Goal: Transaction & Acquisition: Subscribe to service/newsletter

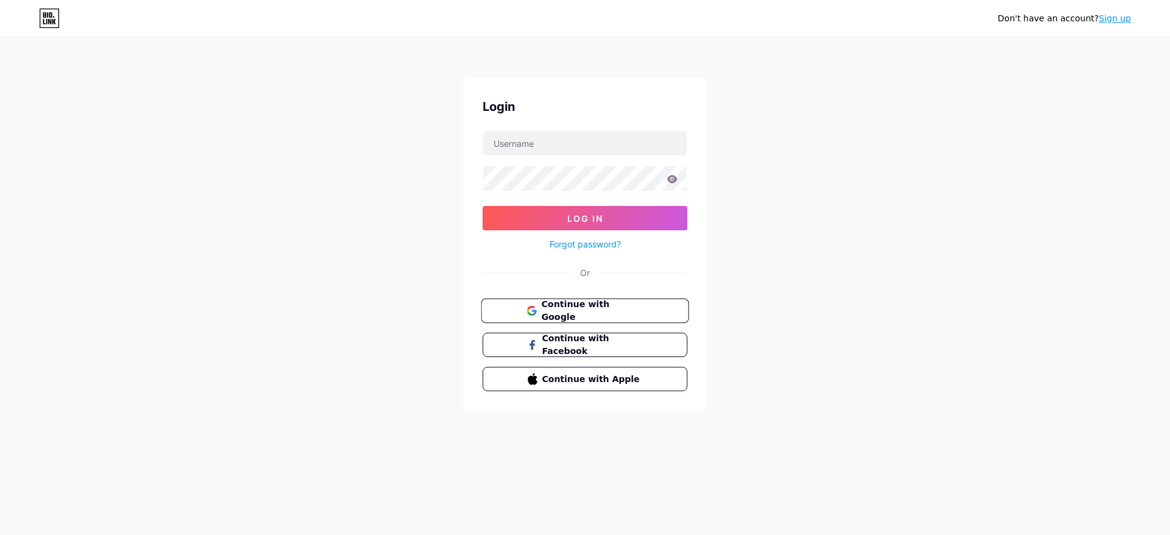
click at [586, 302] on button "Continue with Google" at bounding box center [585, 311] width 208 height 25
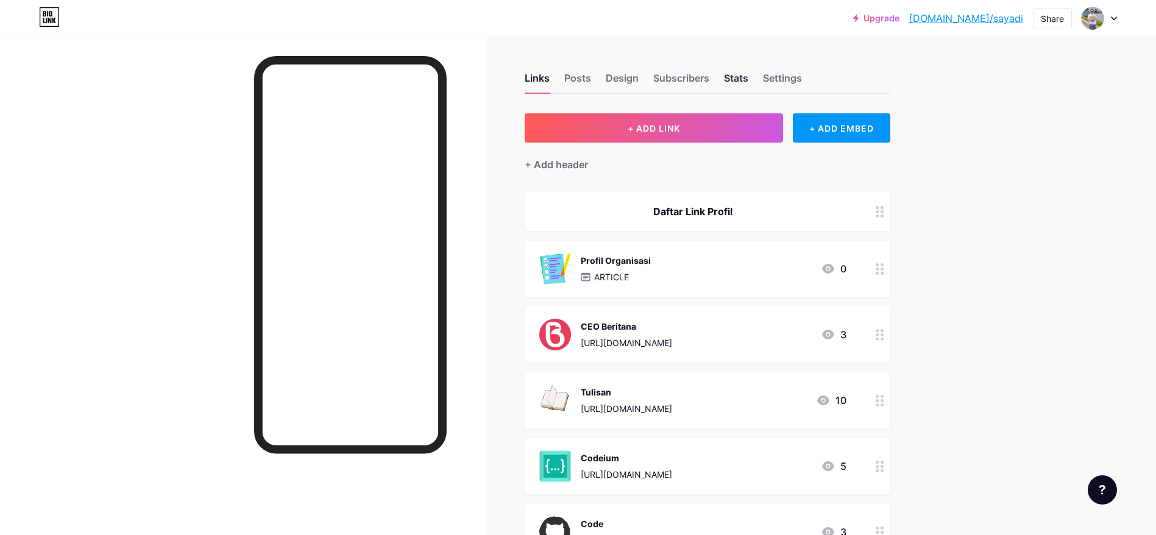
click at [739, 75] on div "Stats" at bounding box center [736, 82] width 24 height 22
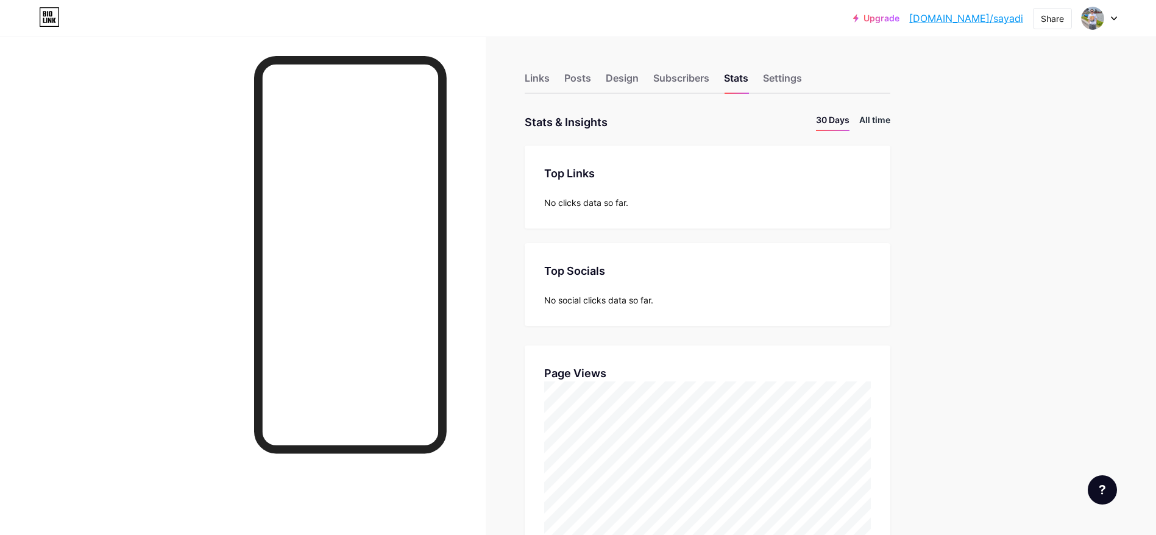
click at [876, 115] on li "All time" at bounding box center [874, 122] width 31 height 18
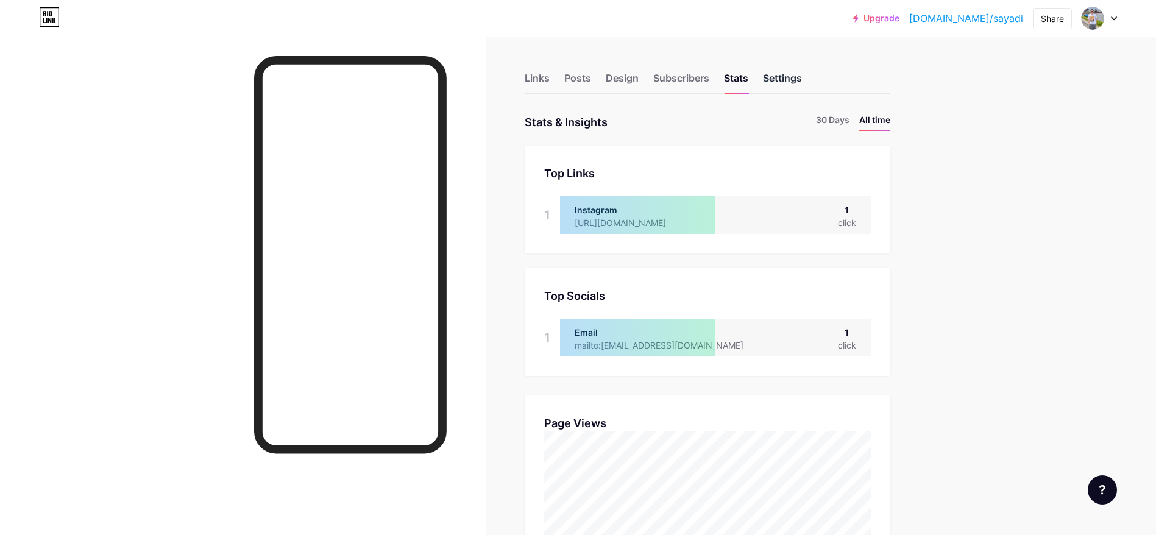
click at [788, 71] on div "Settings" at bounding box center [782, 82] width 39 height 22
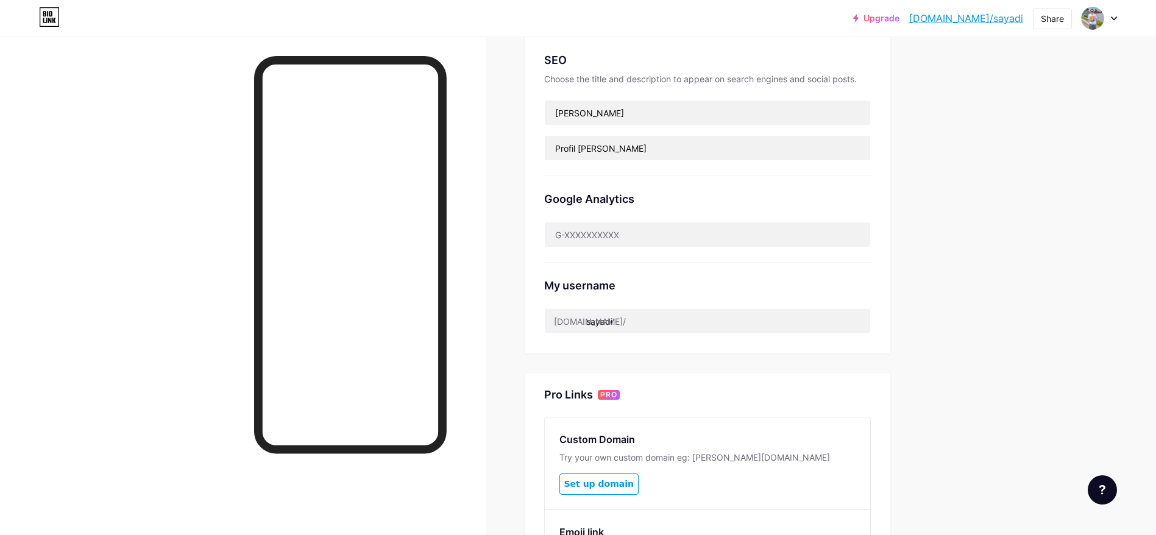
scroll to position [261, 0]
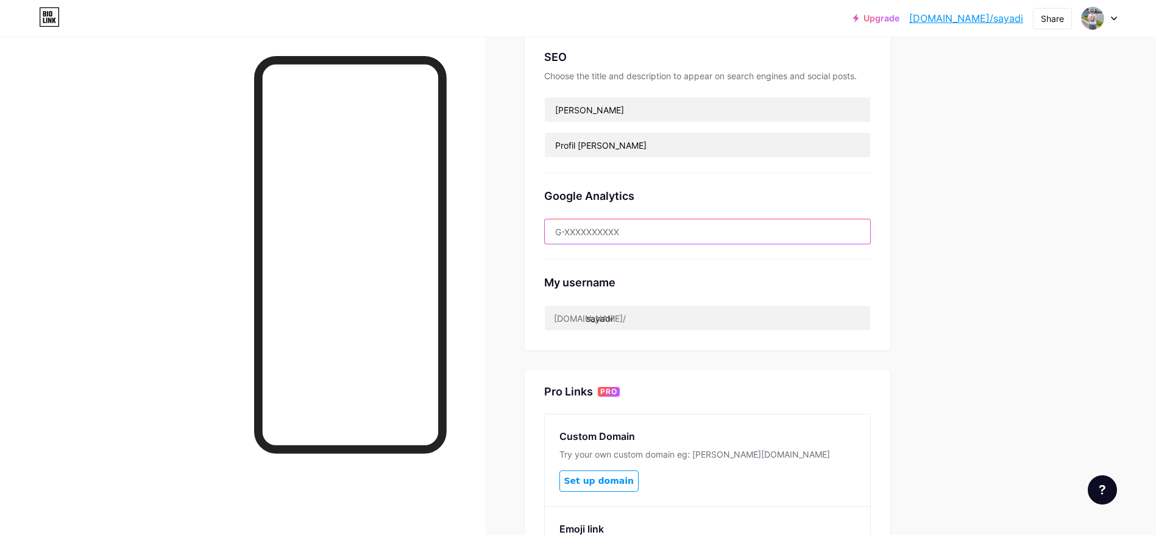
click at [691, 228] on input "text" at bounding box center [707, 231] width 325 height 24
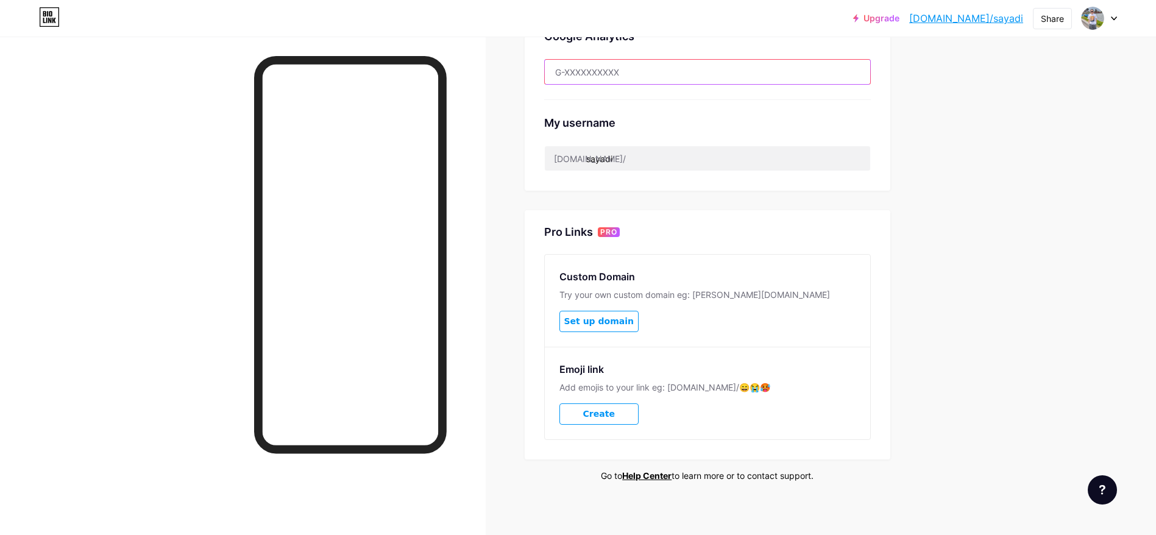
scroll to position [427, 0]
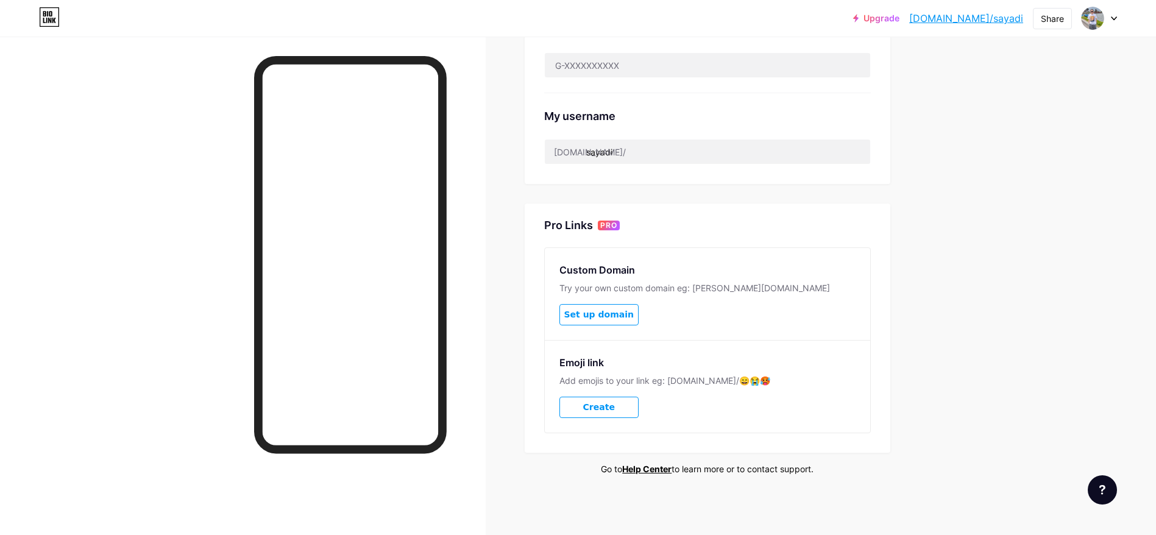
click at [621, 309] on span "Set up domain" at bounding box center [598, 314] width 69 height 10
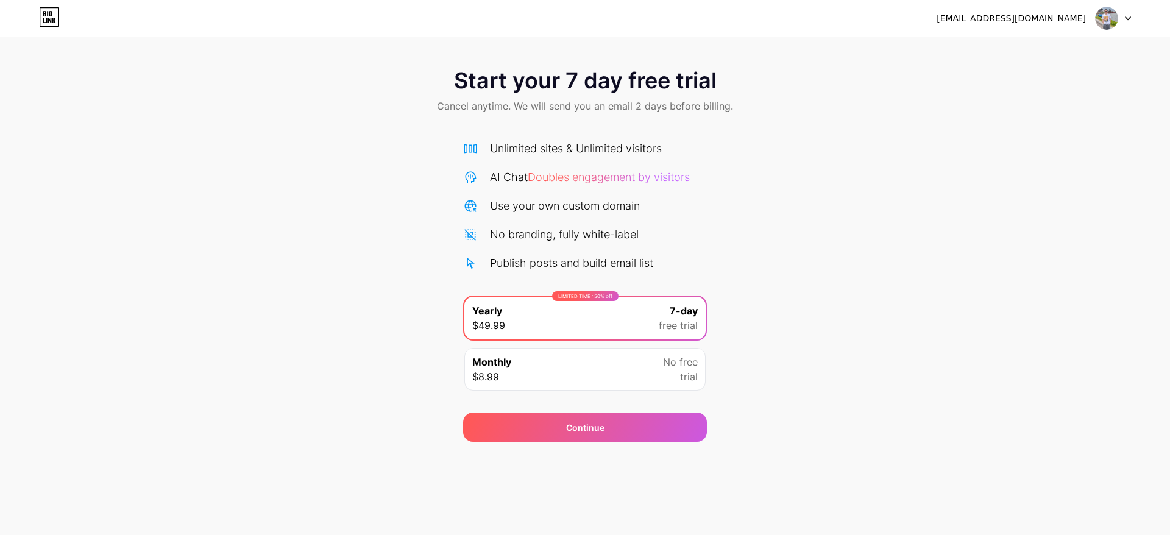
click at [606, 368] on div "Monthly $8.99 No free trial" at bounding box center [584, 369] width 241 height 43
